Goal: Information Seeking & Learning: Check status

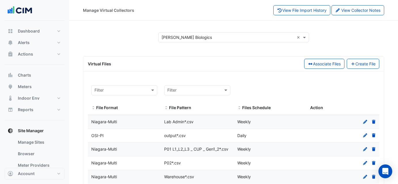
select select "***"
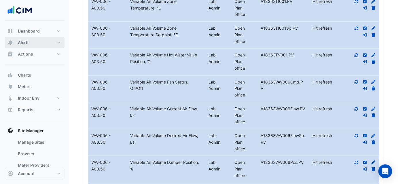
click at [24, 39] on button "Alerts" at bounding box center [35, 43] width 60 height 12
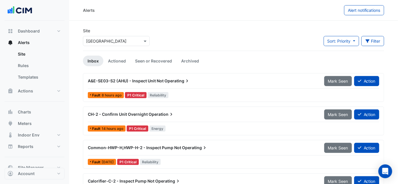
click at [220, 16] on div "Alerts Alert notifications" at bounding box center [233, 10] width 329 height 21
click at [98, 43] on input "text" at bounding box center [110, 41] width 49 height 6
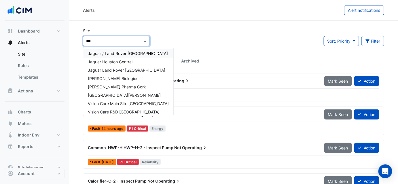
type input "****"
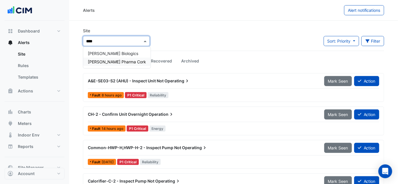
click at [102, 61] on span "[PERSON_NAME] Pharma Cork" at bounding box center [117, 61] width 58 height 5
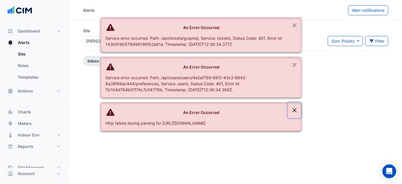
click at [295, 109] on button "Close" at bounding box center [294, 111] width 13 height 16
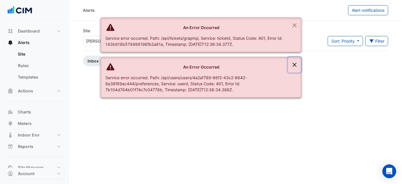
click at [299, 64] on button "Close" at bounding box center [294, 65] width 13 height 16
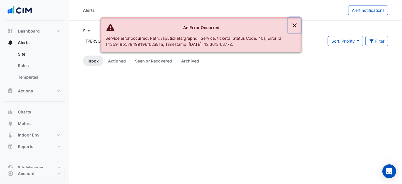
click at [296, 28] on button "Close" at bounding box center [294, 26] width 13 height 16
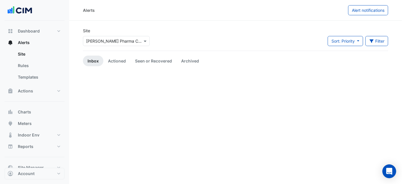
click at [85, 45] on div "Select a Site × [PERSON_NAME] Pharma Cork" at bounding box center [116, 41] width 67 height 10
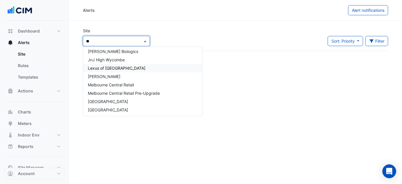
scroll to position [86, 0]
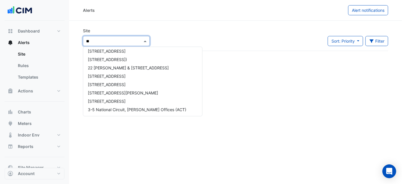
type input "***"
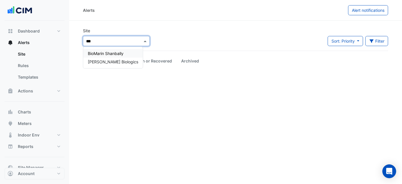
scroll to position [0, 0]
click at [104, 62] on span "[PERSON_NAME] Biologics" at bounding box center [113, 61] width 50 height 5
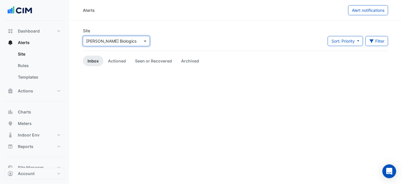
click at [157, 46] on div "Site Select a Site × [PERSON_NAME] Biologics Sort: Priority Priority Updated Fi…" at bounding box center [236, 39] width 312 height 23
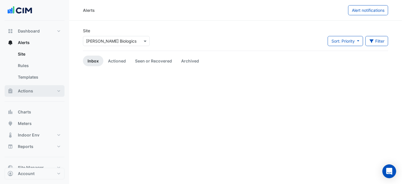
click at [42, 91] on button "Actions" at bounding box center [35, 91] width 60 height 12
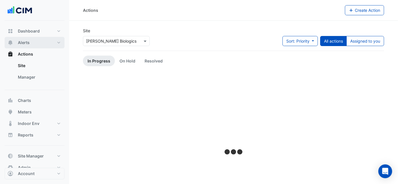
click at [25, 44] on span "Alerts" at bounding box center [24, 43] width 12 height 6
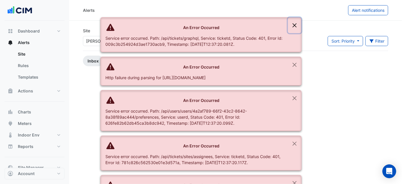
click at [294, 26] on button "Close" at bounding box center [294, 26] width 13 height 16
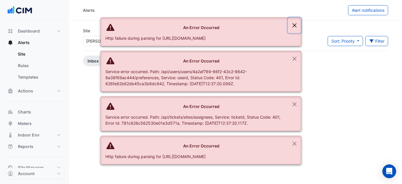
click at [294, 26] on button "Close" at bounding box center [294, 26] width 13 height 16
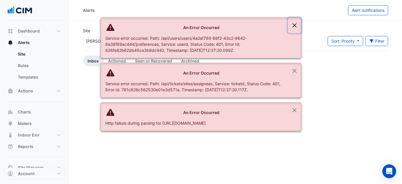
click at [294, 26] on button "Close" at bounding box center [294, 26] width 13 height 16
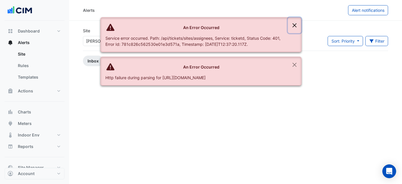
click at [294, 26] on button "Close" at bounding box center [294, 26] width 13 height 16
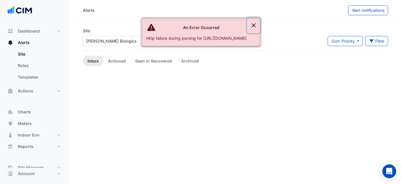
click at [261, 26] on button "Close" at bounding box center [253, 26] width 13 height 16
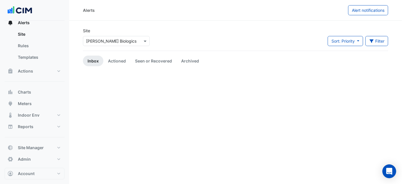
scroll to position [23, 0]
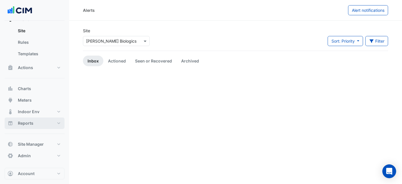
click at [41, 125] on button "Reports" at bounding box center [35, 124] width 60 height 12
select select "***"
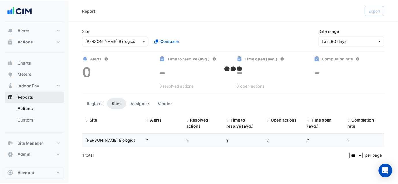
scroll to position [12, 0]
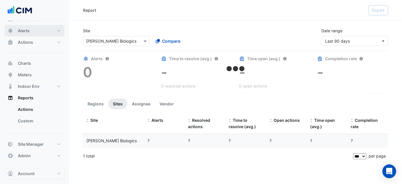
click at [36, 27] on button "Alerts" at bounding box center [35, 31] width 60 height 12
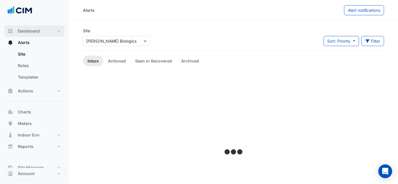
click at [27, 32] on span "Dashboard" at bounding box center [29, 31] width 22 height 6
select select "***"
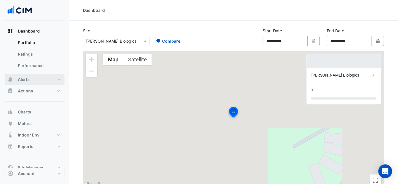
click at [33, 83] on button "Alerts" at bounding box center [35, 80] width 60 height 12
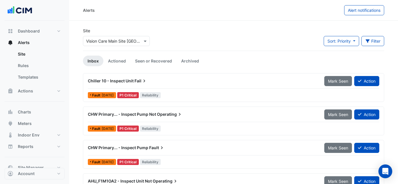
click at [99, 44] on input "text" at bounding box center [110, 41] width 49 height 6
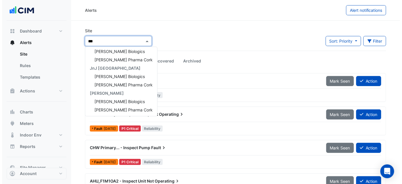
scroll to position [2, 0]
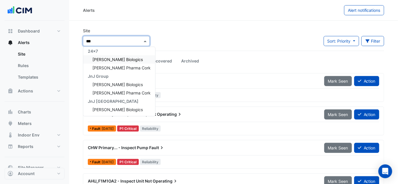
type input "****"
click at [104, 65] on div "[PERSON_NAME] Pharma Cork" at bounding box center [119, 68] width 72 height 8
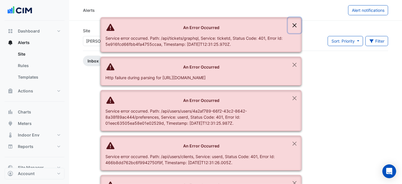
click at [292, 27] on button "Close" at bounding box center [294, 26] width 13 height 16
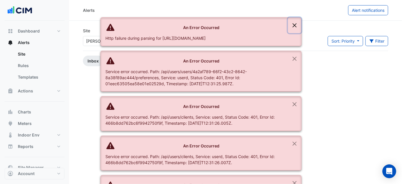
click at [292, 27] on button "Close" at bounding box center [294, 26] width 13 height 16
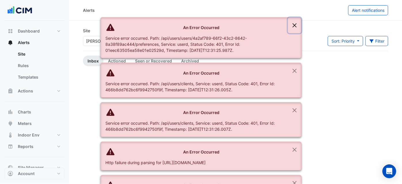
click at [292, 27] on button "Close" at bounding box center [294, 26] width 13 height 16
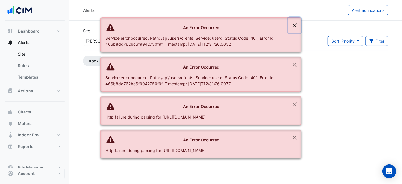
click at [292, 27] on button "Close" at bounding box center [294, 26] width 13 height 16
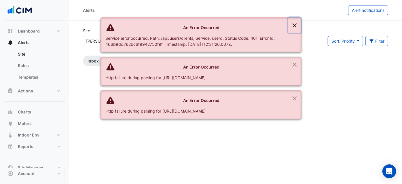
click at [292, 27] on button "Close" at bounding box center [294, 26] width 13 height 16
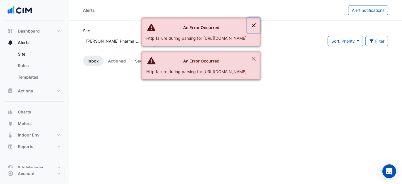
click at [261, 27] on button "Close" at bounding box center [253, 26] width 13 height 16
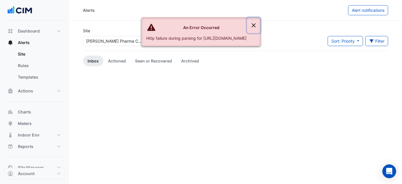
click at [261, 27] on button "Close" at bounding box center [253, 26] width 13 height 16
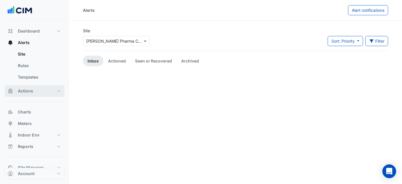
click at [29, 89] on span "Actions" at bounding box center [25, 91] width 15 height 6
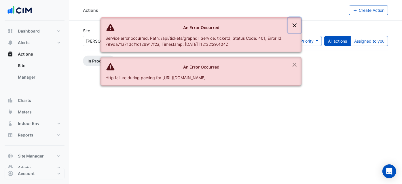
click at [296, 25] on button "Close" at bounding box center [294, 26] width 13 height 16
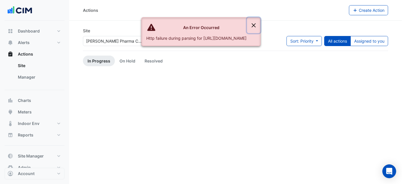
click at [261, 25] on button "Close" at bounding box center [253, 26] width 13 height 16
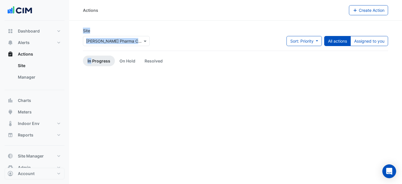
drag, startPoint x: 296, startPoint y: 25, endPoint x: 264, endPoint y: 15, distance: 33.1
click at [264, 15] on div "Actions Create Action Site Select a Site × Janssen Pharma Cork Sort: Priority P…" at bounding box center [235, 92] width 333 height 184
click at [183, 42] on div "Site Select a Site × Janssen Pharma Cork Sort: Priority Priority Updated All ac…" at bounding box center [236, 39] width 312 height 23
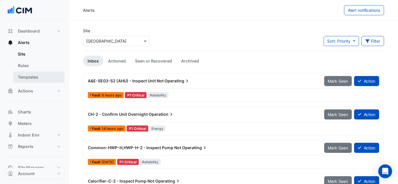
click at [48, 79] on link "Templates" at bounding box center [38, 77] width 51 height 12
select select
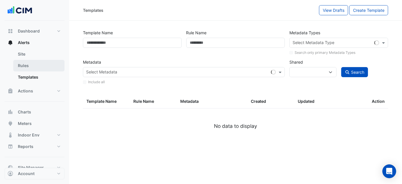
click at [39, 66] on link "Rules" at bounding box center [38, 66] width 51 height 12
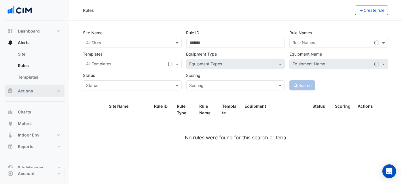
click at [36, 92] on button "Actions" at bounding box center [35, 91] width 60 height 12
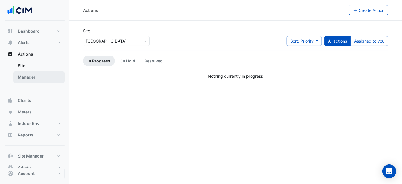
click at [44, 78] on link "Manager" at bounding box center [38, 77] width 51 height 12
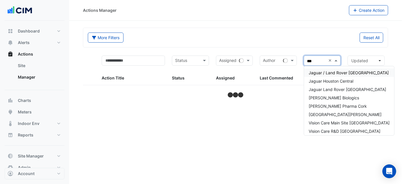
type input "****"
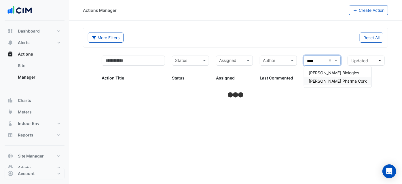
click at [333, 83] on span "[PERSON_NAME] Pharma Cork" at bounding box center [338, 81] width 58 height 5
select select "***"
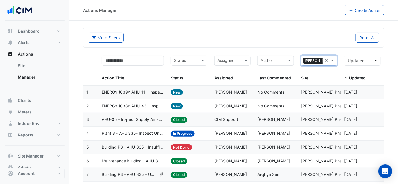
click at [214, 67] on datatable-header-cell "Assigned Assigned" at bounding box center [233, 68] width 44 height 33
